Goal: Task Accomplishment & Management: Use online tool/utility

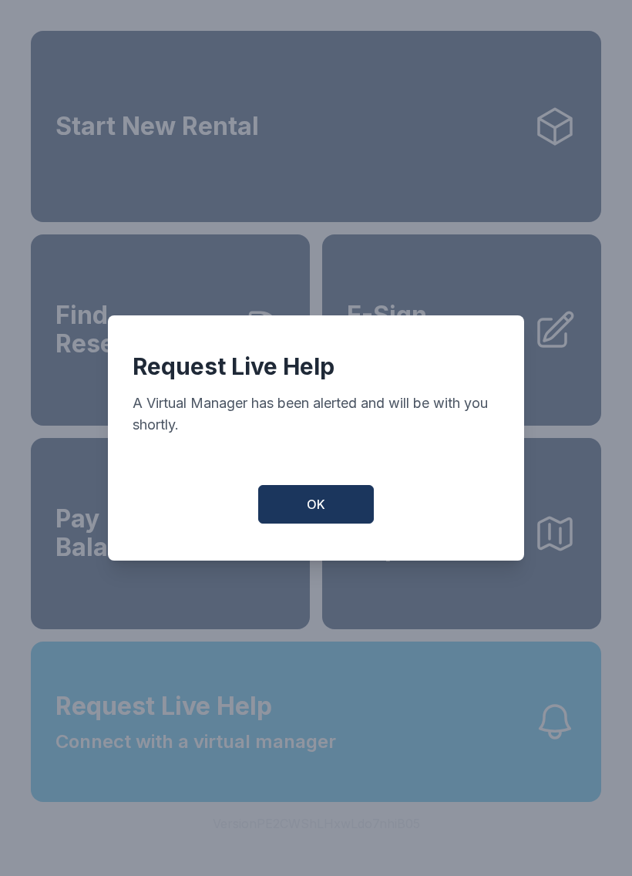
click at [322, 504] on span "OK" at bounding box center [316, 504] width 19 height 19
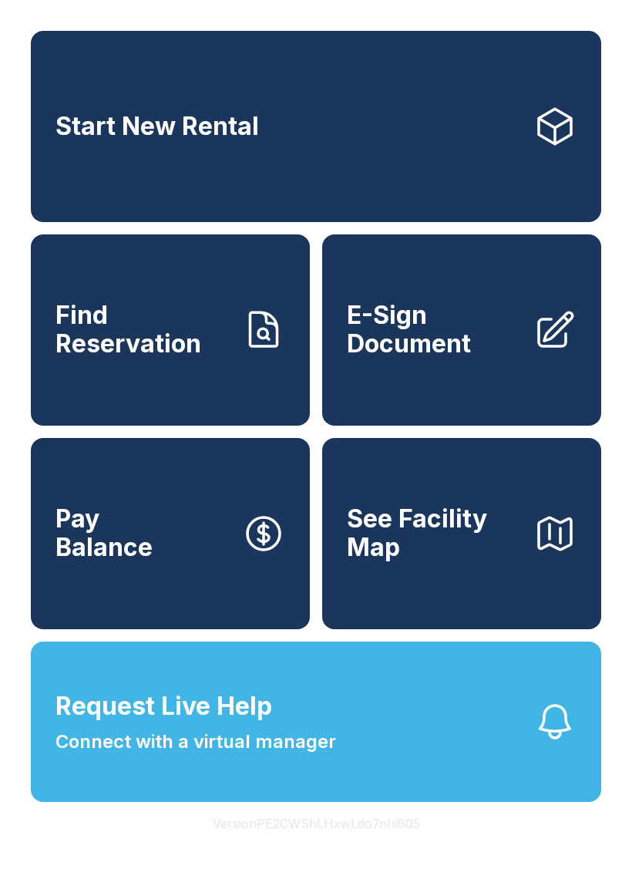
click at [275, 733] on span "Request Live Help Connect with a virtual manager" at bounding box center [196, 722] width 281 height 68
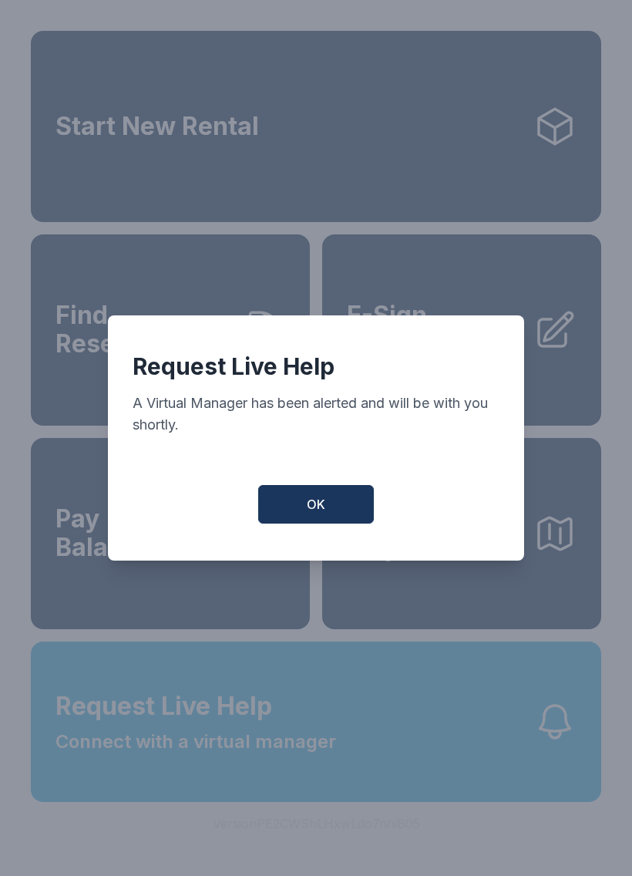
click at [306, 501] on button "OK" at bounding box center [316, 504] width 116 height 39
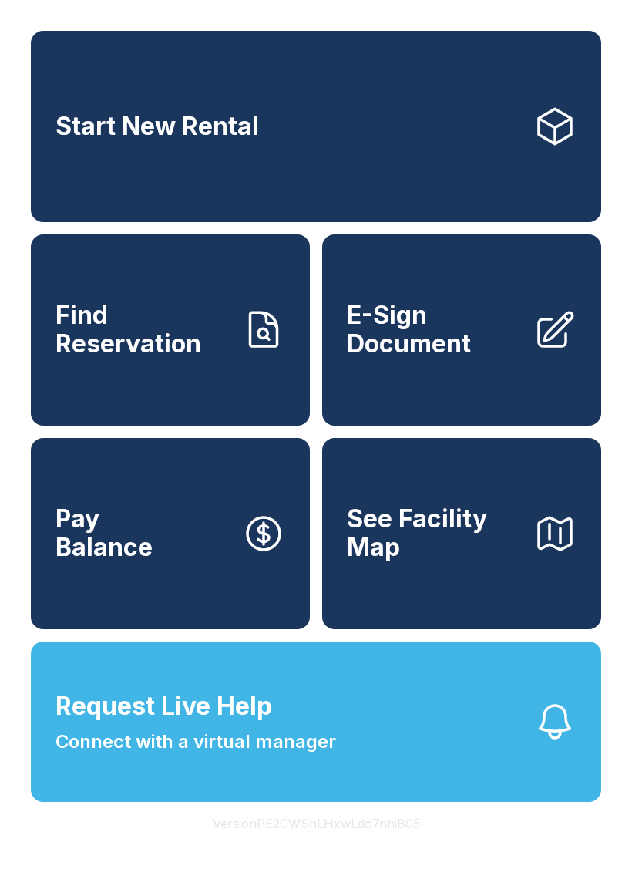
click at [452, 140] on link "Start New Rental" at bounding box center [316, 126] width 571 height 191
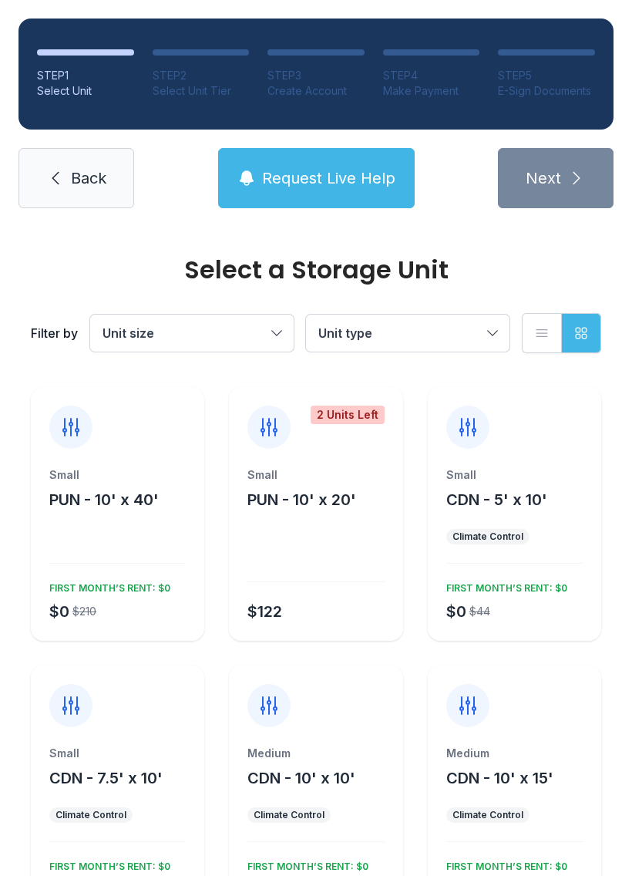
click at [83, 169] on span "Back" at bounding box center [88, 178] width 35 height 22
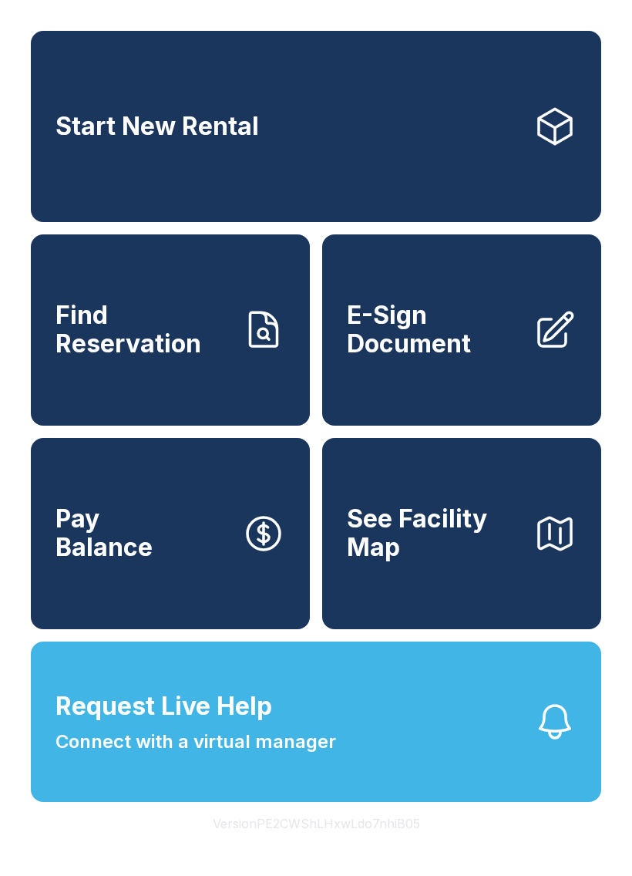
click at [468, 358] on span "E-Sign Document" at bounding box center [434, 330] width 174 height 56
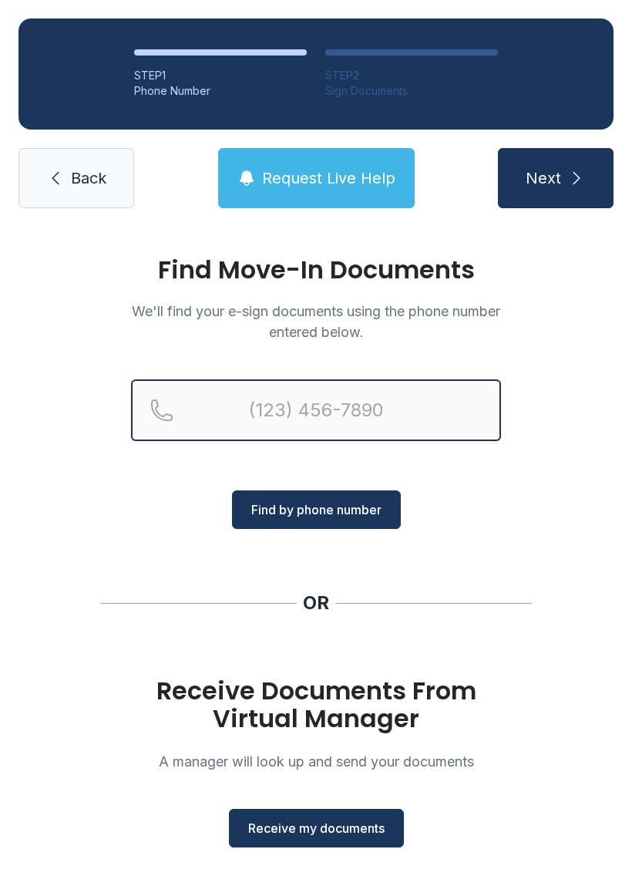
click at [258, 402] on input "Reservation phone number" at bounding box center [316, 410] width 370 height 62
type input "[PHONE_NUMBER]"
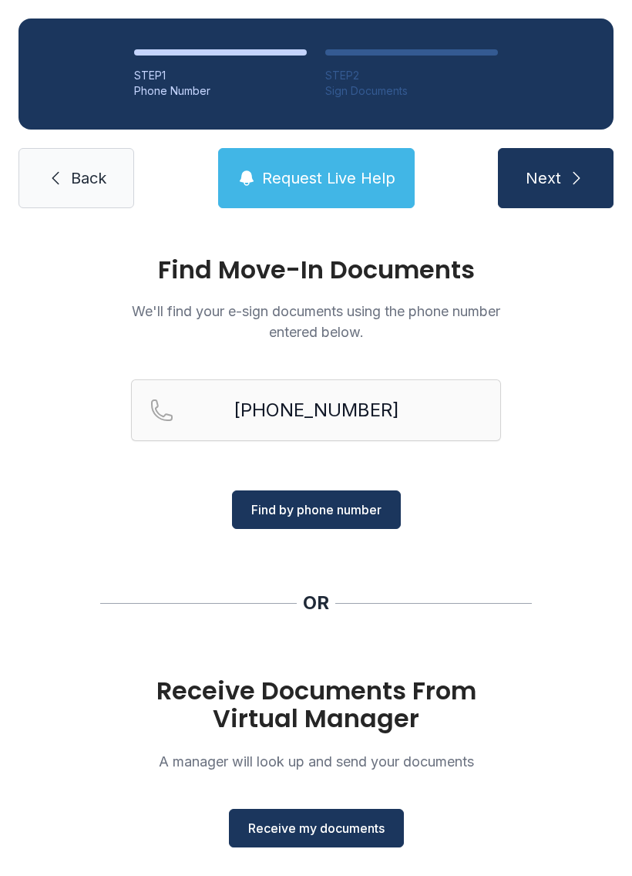
click at [349, 500] on span "Find by phone number" at bounding box center [316, 509] width 130 height 19
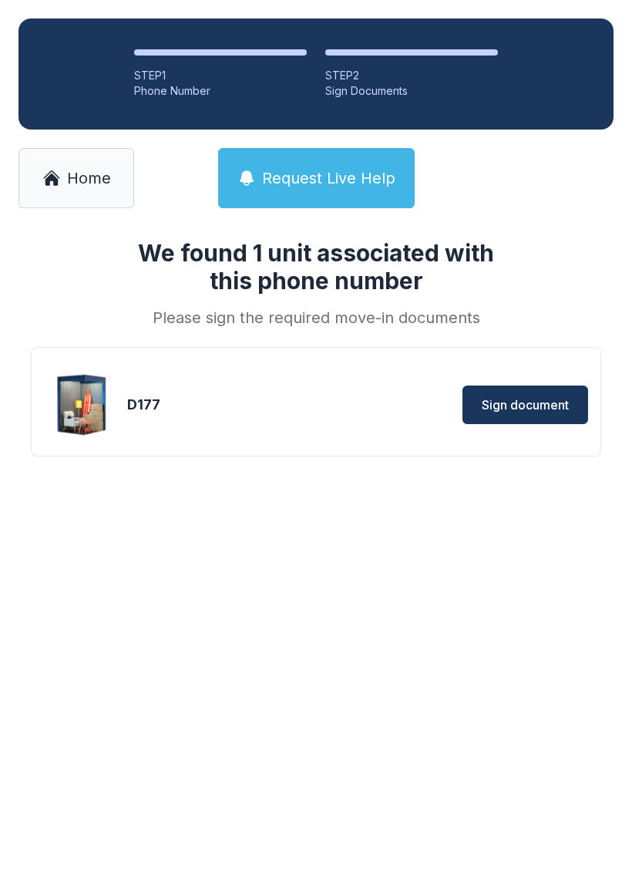
click at [72, 172] on span "Home" at bounding box center [89, 178] width 44 height 22
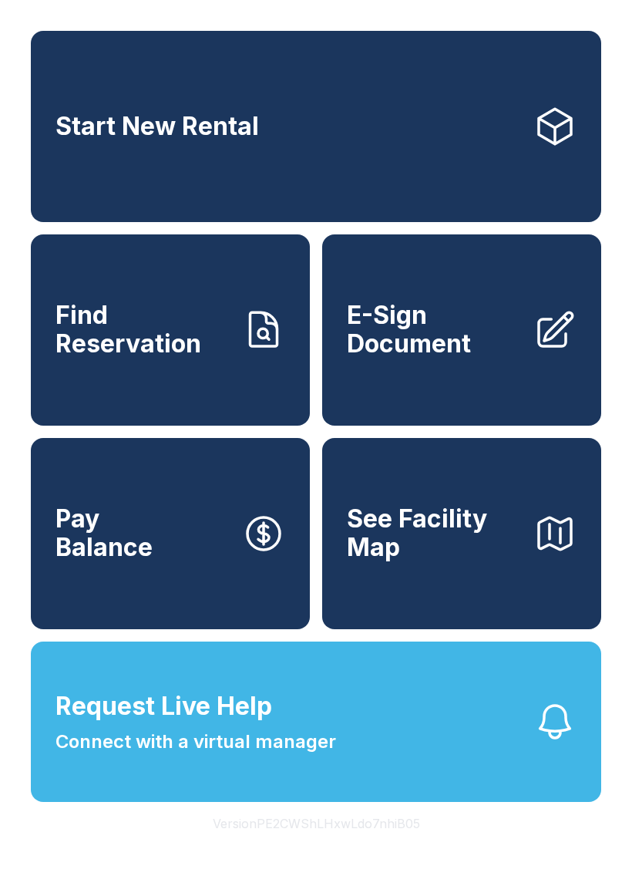
click at [487, 381] on link "E-Sign Document" at bounding box center [461, 329] width 279 height 191
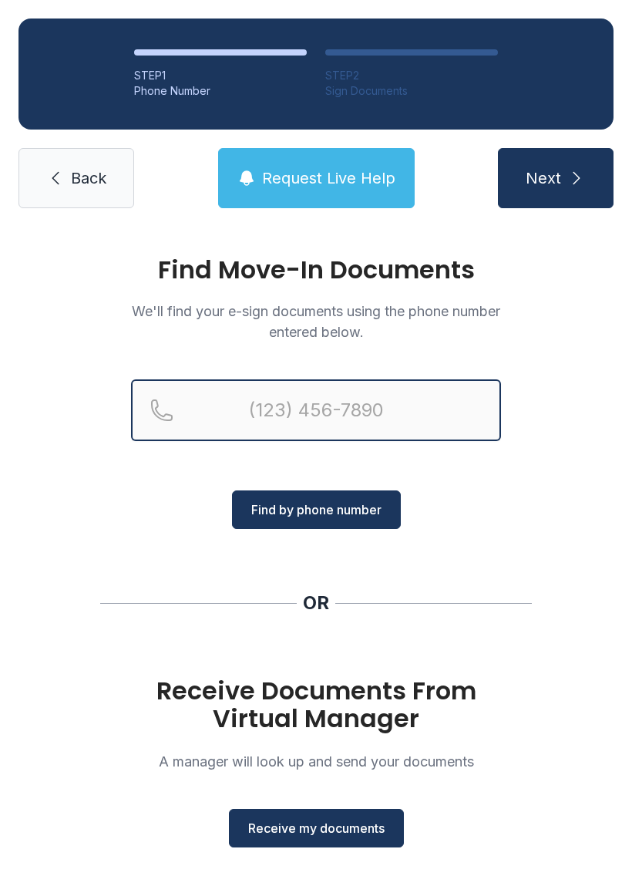
click at [288, 406] on input "Reservation phone number" at bounding box center [316, 410] width 370 height 62
type input "[PHONE_NUMBER]"
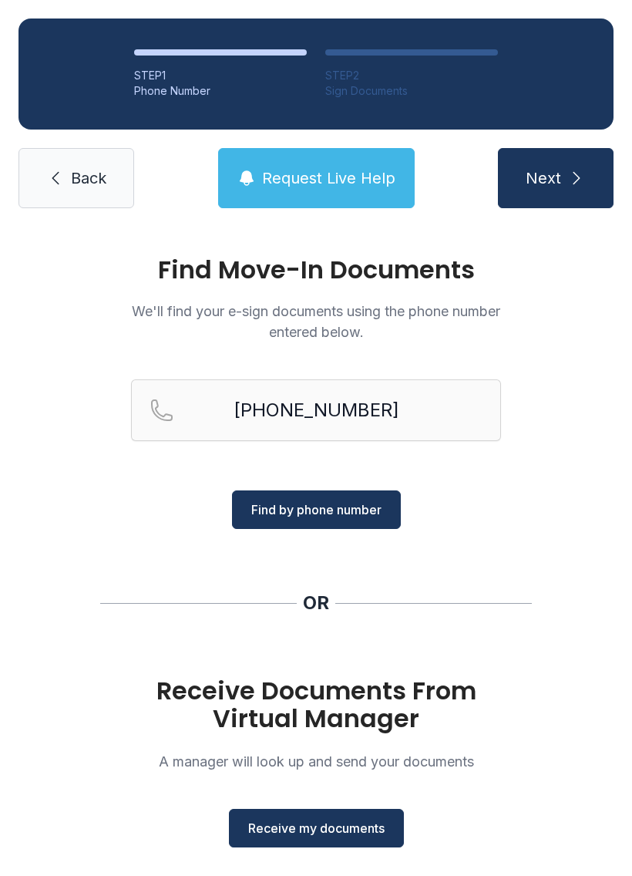
click at [333, 507] on span "Find by phone number" at bounding box center [316, 509] width 130 height 19
